Goal: Information Seeking & Learning: Find specific fact

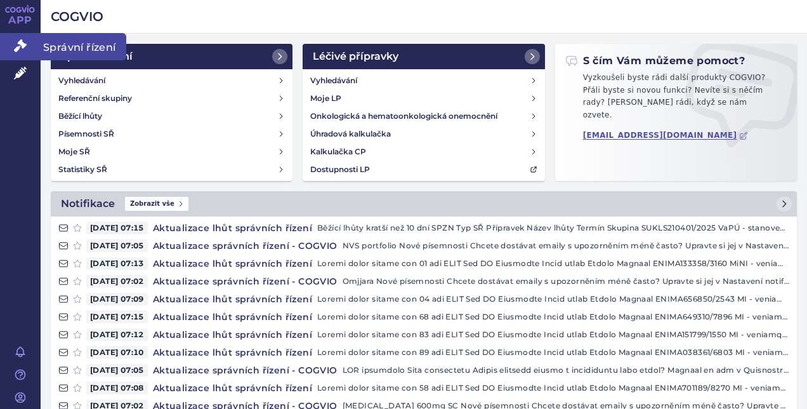
click at [18, 47] on icon at bounding box center [20, 45] width 13 height 13
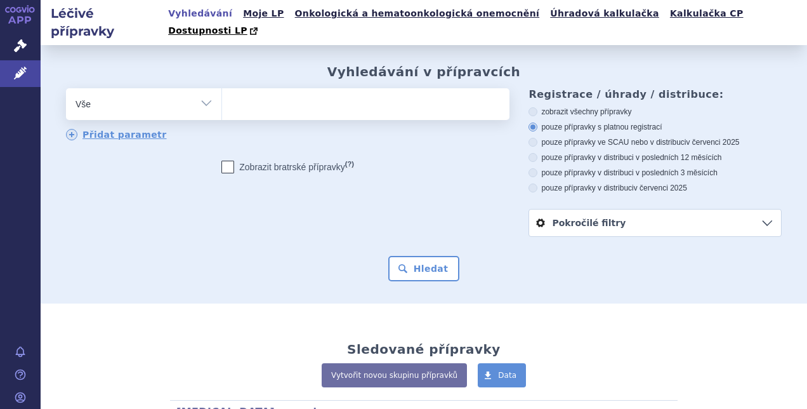
click at [308, 88] on ul at bounding box center [364, 101] width 284 height 27
click at [222, 88] on select at bounding box center [222, 104] width 1 height 32
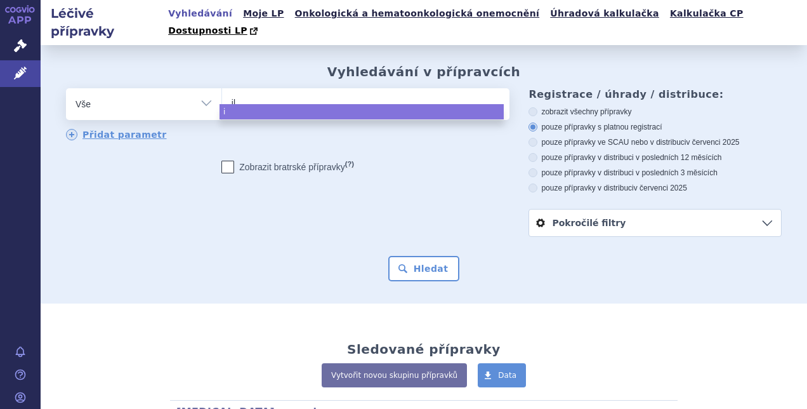
type input "ill"
type input "illu"
type input "illucc"
type input "illucci"
type input "illuccix"
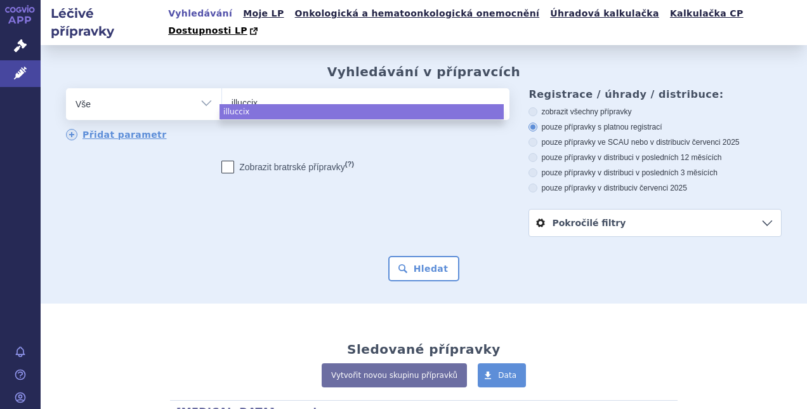
select select "illuccix"
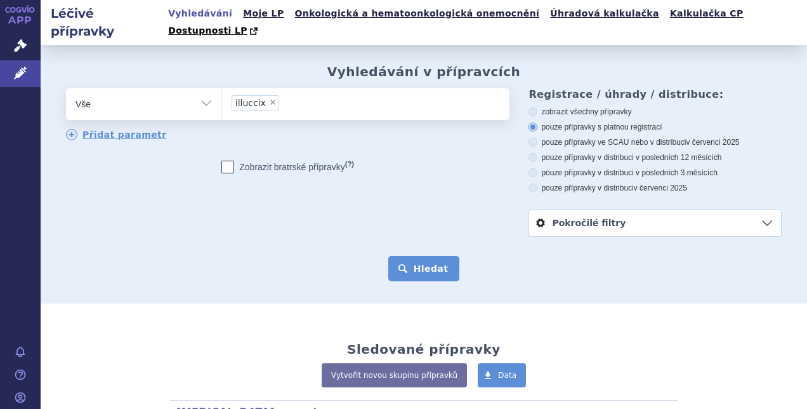
click at [402, 256] on button "Hledat" at bounding box center [424, 268] width 72 height 25
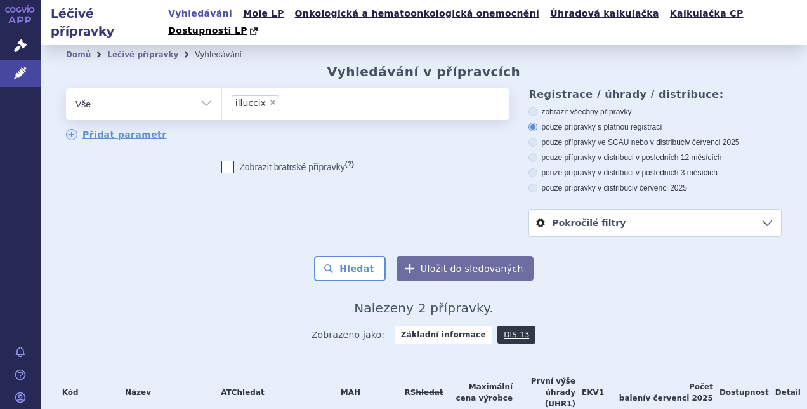
scroll to position [44, 0]
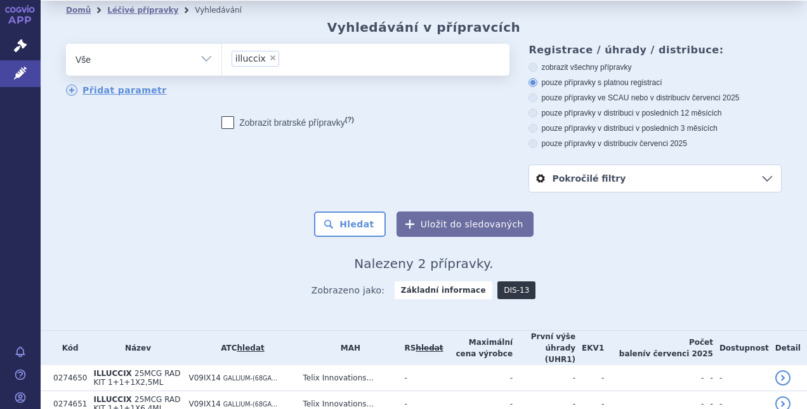
click at [504, 281] on link "DIS-13" at bounding box center [517, 290] width 38 height 18
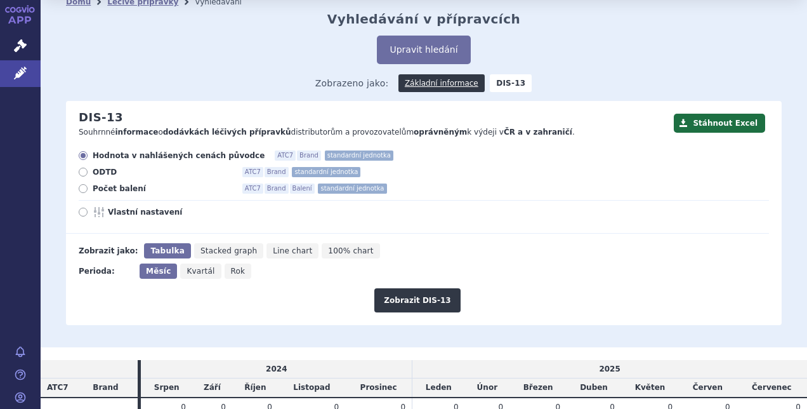
scroll to position [53, 0]
click at [93, 183] on span "Počet balení" at bounding box center [163, 188] width 140 height 10
click at [88, 185] on input "Počet balení ATC7 Brand Balení standardní jednotka" at bounding box center [84, 189] width 8 height 8
radio input "true"
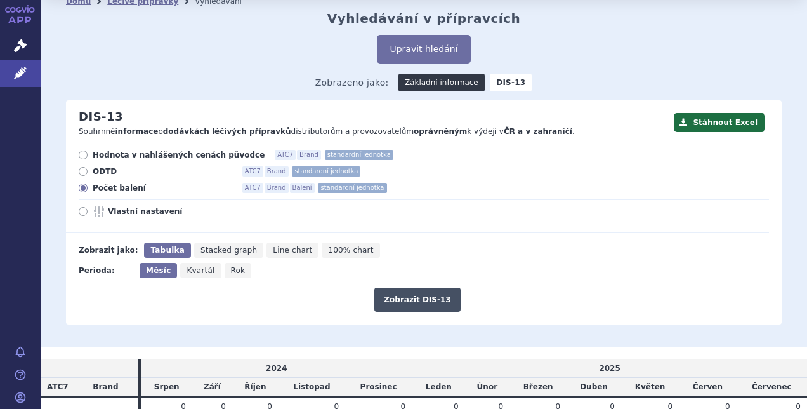
click at [432, 288] on button "Zobrazit DIS-13" at bounding box center [417, 300] width 86 height 24
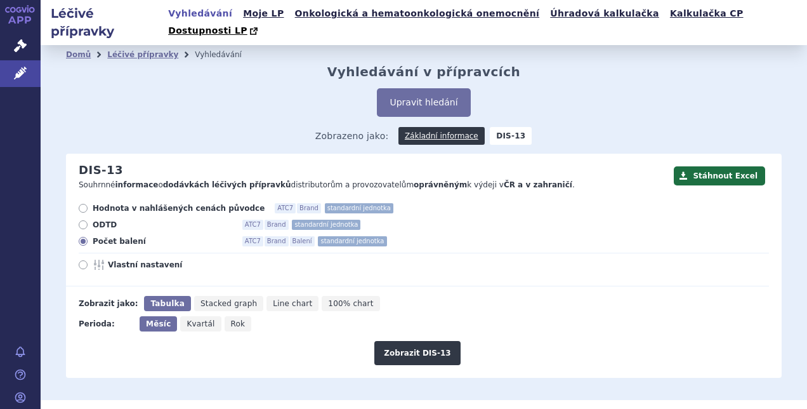
scroll to position [95, 0]
